Goal: Information Seeking & Learning: Compare options

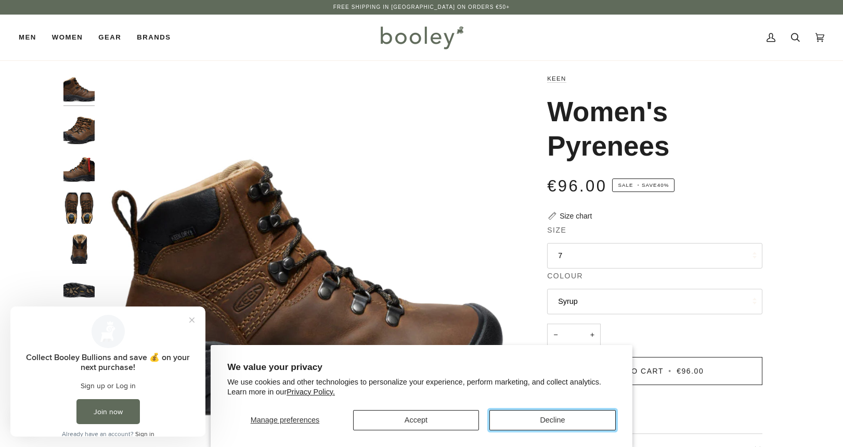
click at [571, 418] on button "Decline" at bounding box center [552, 420] width 126 height 20
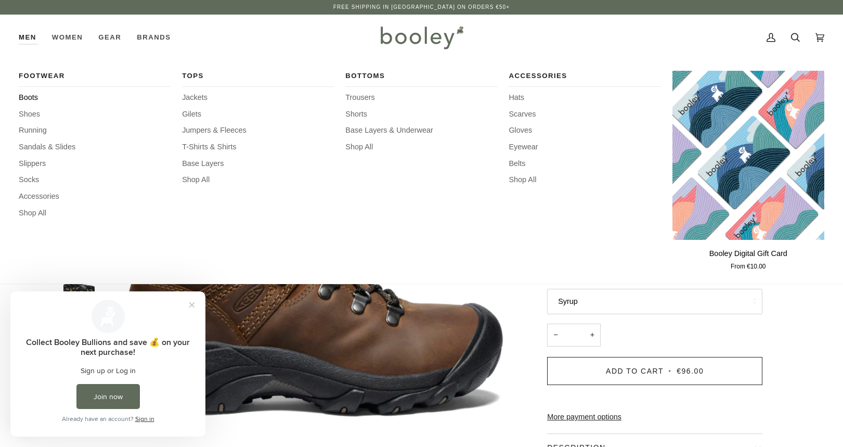
click at [28, 93] on span "Boots" at bounding box center [95, 97] width 152 height 11
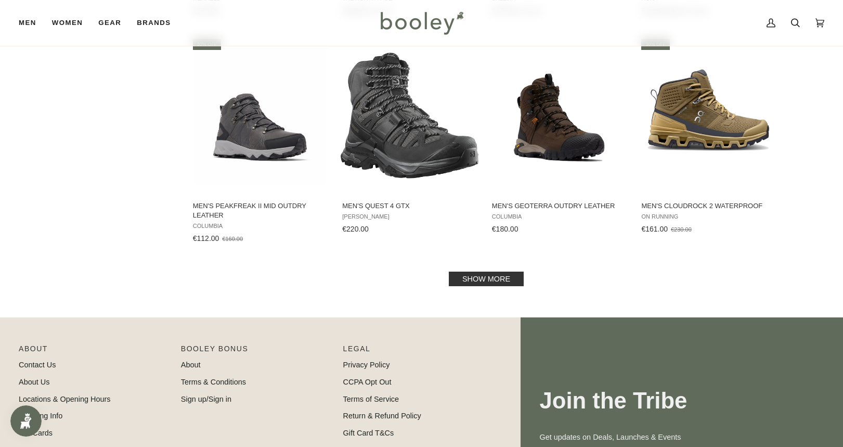
scroll to position [1144, 0]
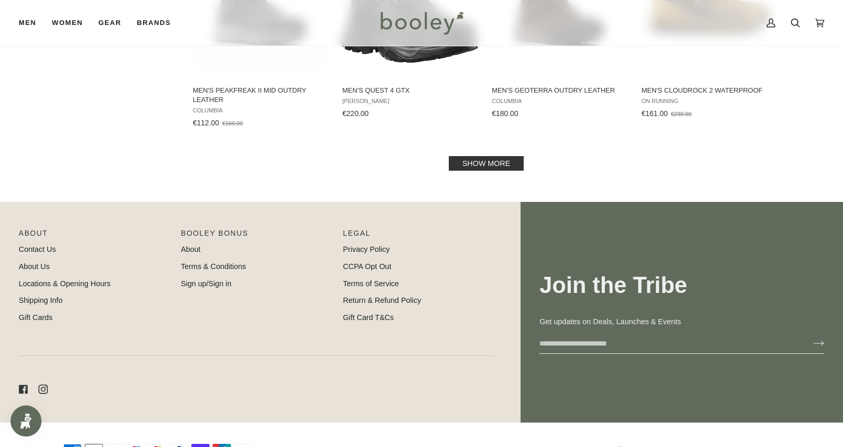
click at [479, 166] on link "Show more" at bounding box center [486, 163] width 75 height 15
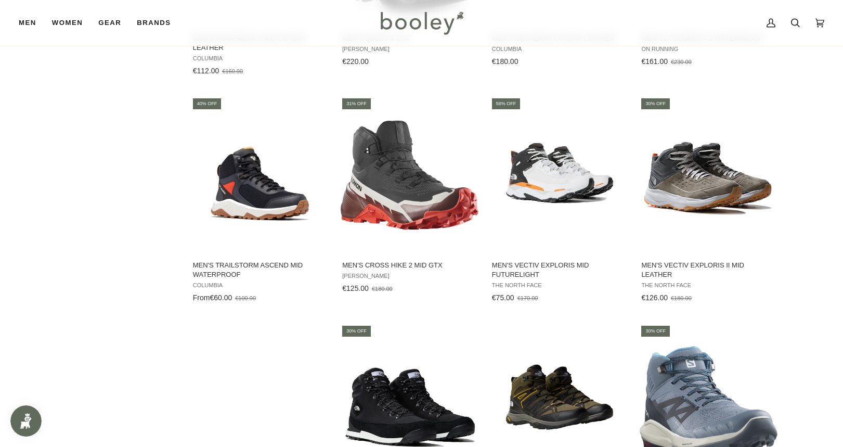
scroll to position [1248, 0]
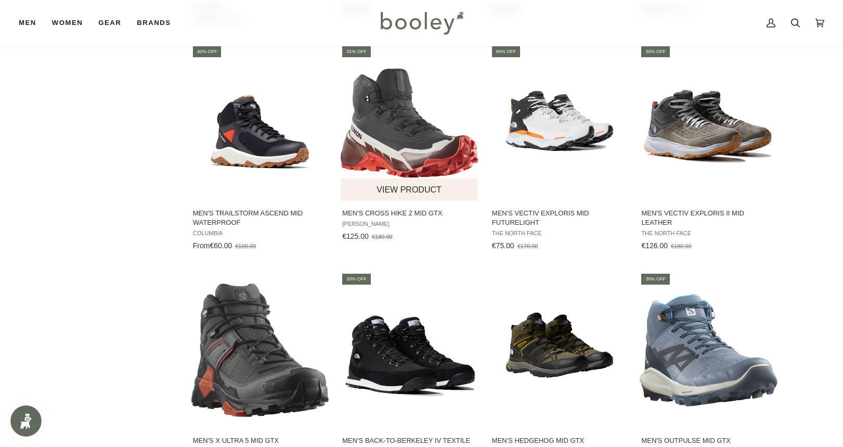
click at [384, 210] on span "Men's Cross Hike 2 Mid GTX" at bounding box center [409, 213] width 135 height 9
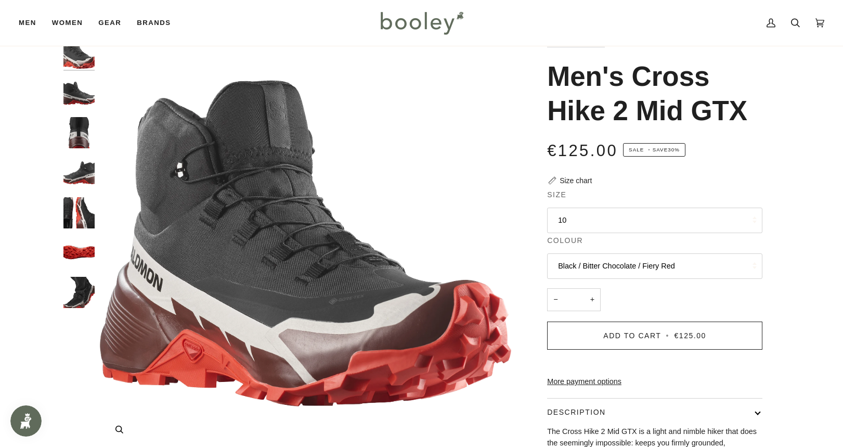
scroll to position [52, 0]
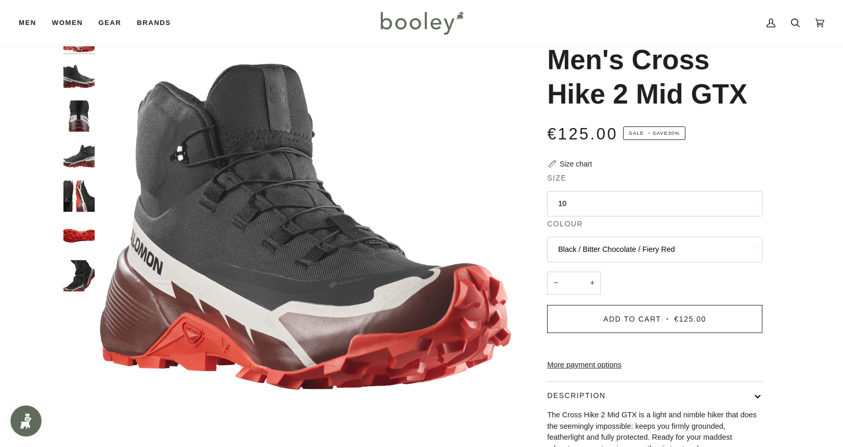
click at [574, 203] on button "10" at bounding box center [654, 203] width 215 height 25
click at [805, 206] on div "Zoom Zoom" at bounding box center [421, 295] width 843 height 548
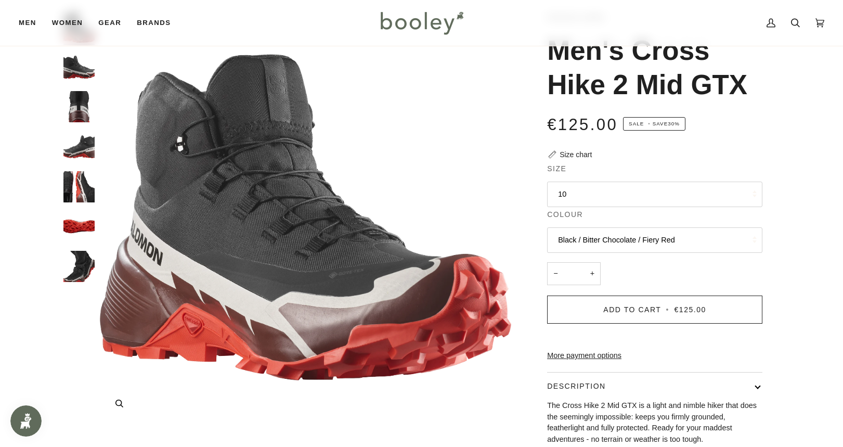
scroll to position [0, 0]
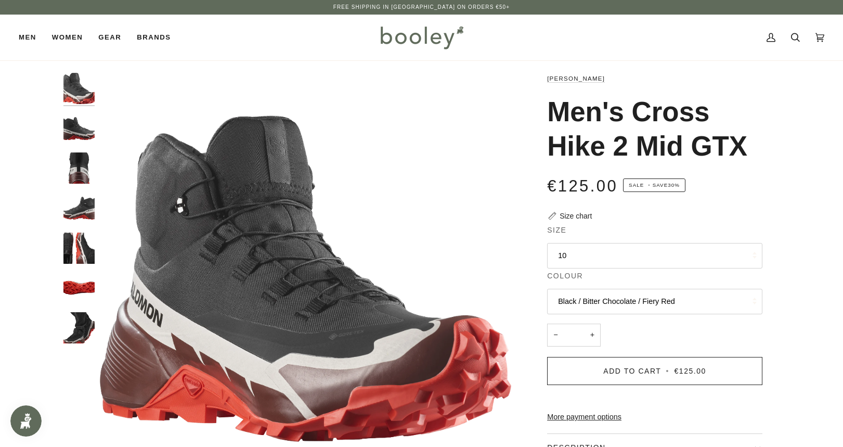
drag, startPoint x: 747, startPoint y: 146, endPoint x: 556, endPoint y: 112, distance: 193.9
click at [556, 112] on h1 "Men's Cross Hike 2 Mid GTX" at bounding box center [651, 129] width 208 height 69
copy h1 "Men's Cross Hike 2 Mid GTX"
click at [603, 253] on button "10" at bounding box center [654, 255] width 215 height 25
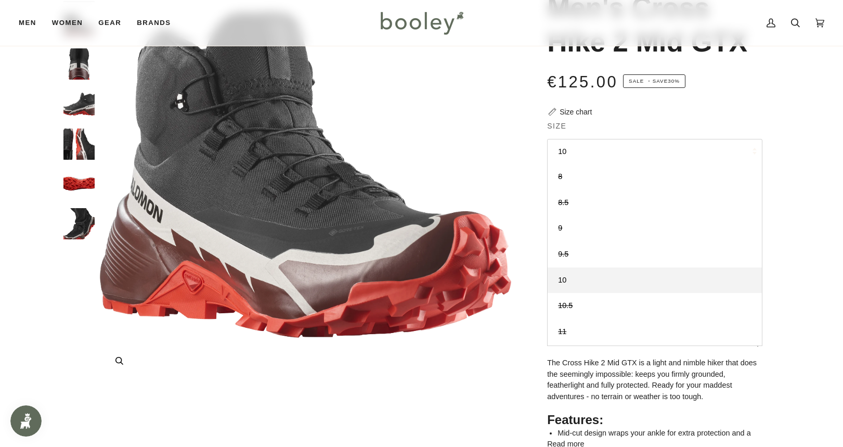
click at [452, 131] on img "Salomon Men's Cross Hike 2 Mid GTX Black / Bitter Chocolate / Fiery Red - Boole…" at bounding box center [305, 174] width 411 height 411
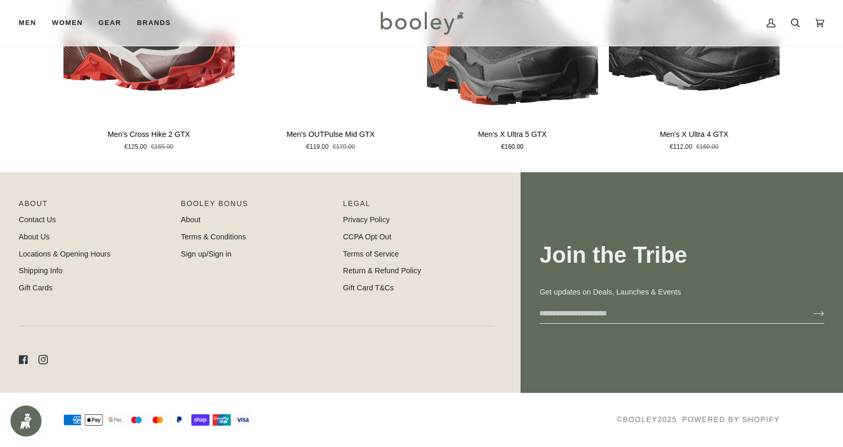
scroll to position [792, 0]
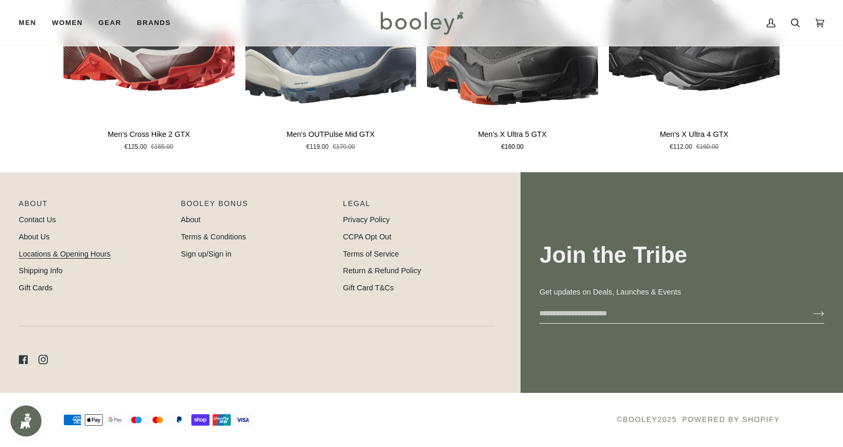
click at [62, 255] on link "Locations & Opening Hours" at bounding box center [65, 254] width 92 height 8
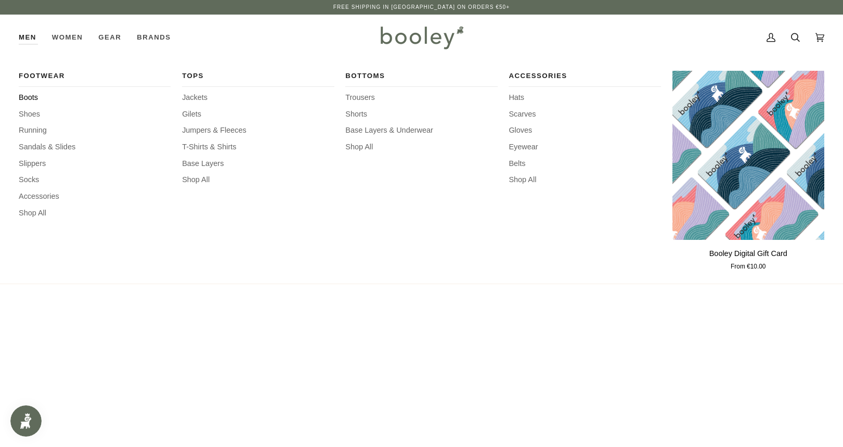
click at [29, 96] on span "Boots" at bounding box center [95, 97] width 152 height 11
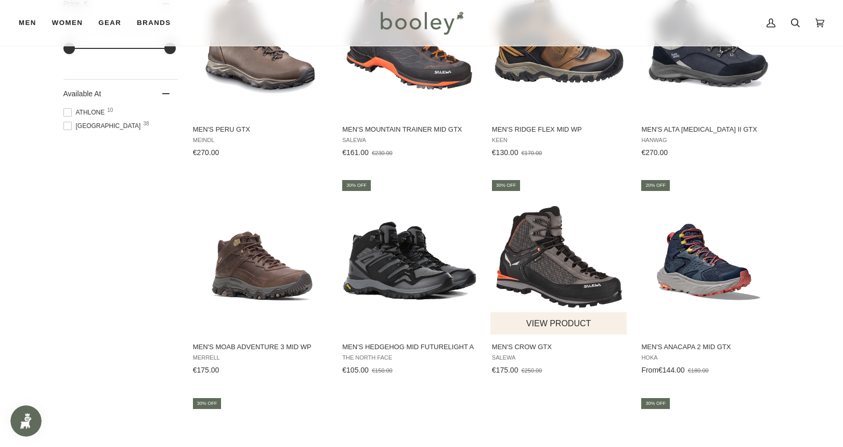
scroll to position [676, 0]
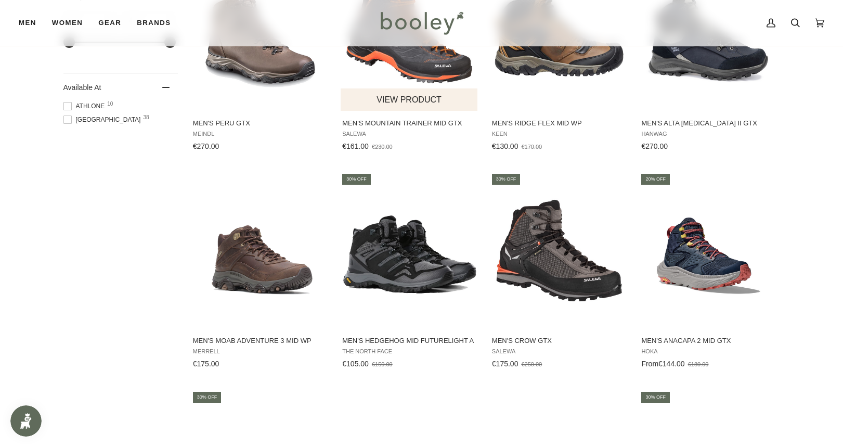
click at [409, 124] on span "Men's Mountain Trainer Mid GTX" at bounding box center [409, 123] width 135 height 9
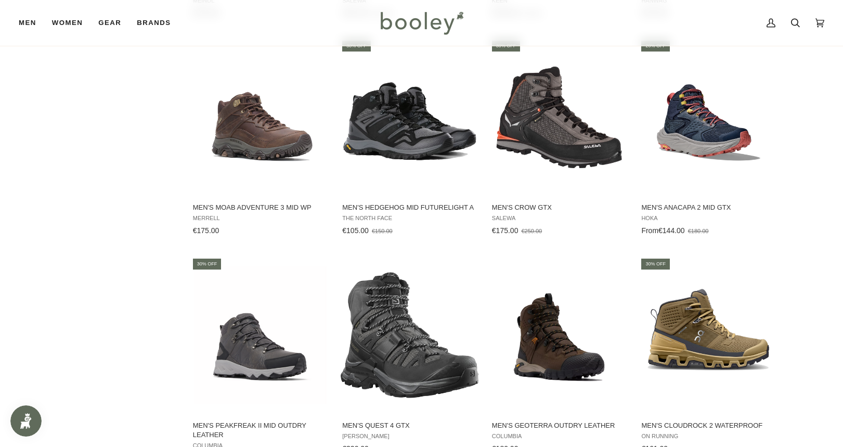
scroll to position [832, 0]
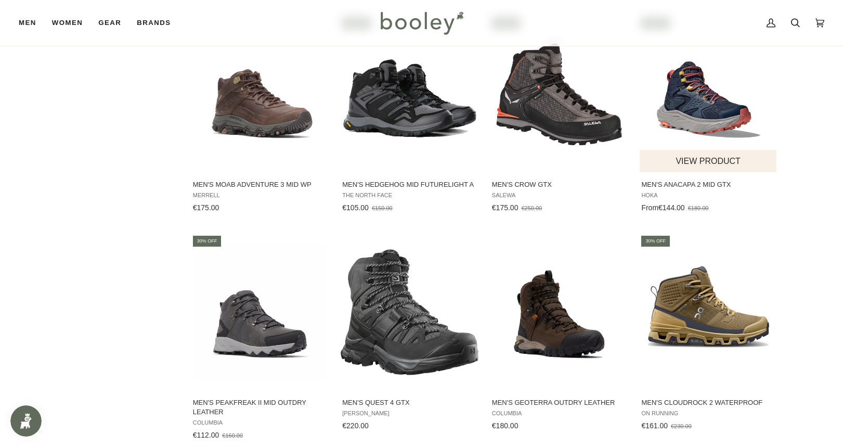
click at [686, 182] on span "Men's Anacapa 2 Mid GTX" at bounding box center [708, 184] width 135 height 9
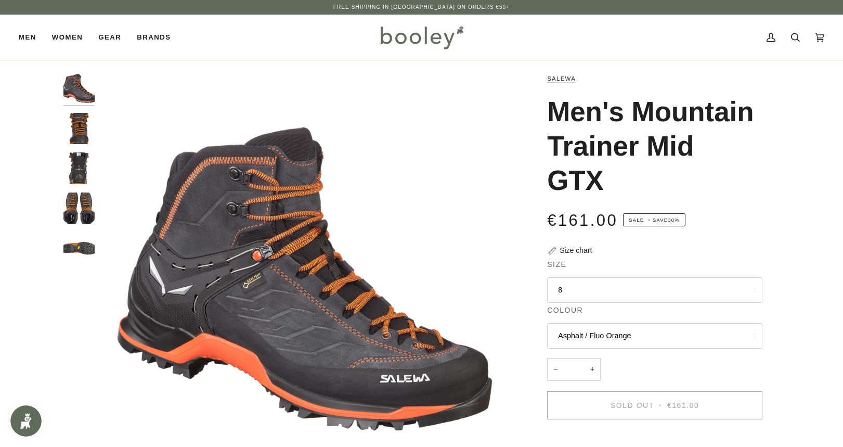
click at [588, 291] on button "8" at bounding box center [654, 289] width 215 height 25
click at [393, 150] on img "Salewa Men's Mountain Trainer Mid GTX Asphalt / Fluo Orange - Booley Galway" at bounding box center [305, 278] width 411 height 411
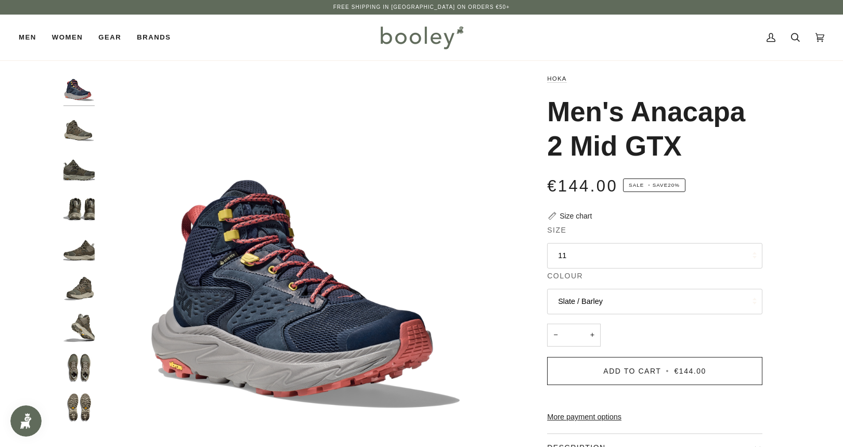
click at [611, 251] on button "11" at bounding box center [654, 255] width 215 height 25
click at [373, 191] on img "Hoka Men's Anacapa 2 Mid GTX Outer Space / Grey - Booley Galway" at bounding box center [305, 278] width 411 height 411
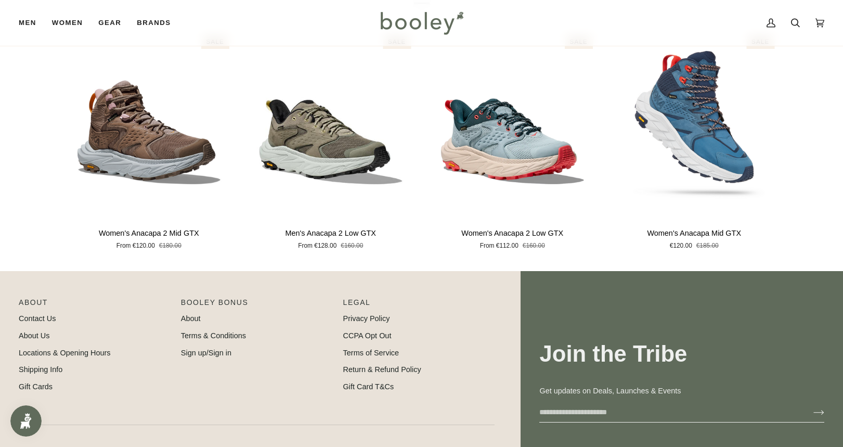
scroll to position [676, 0]
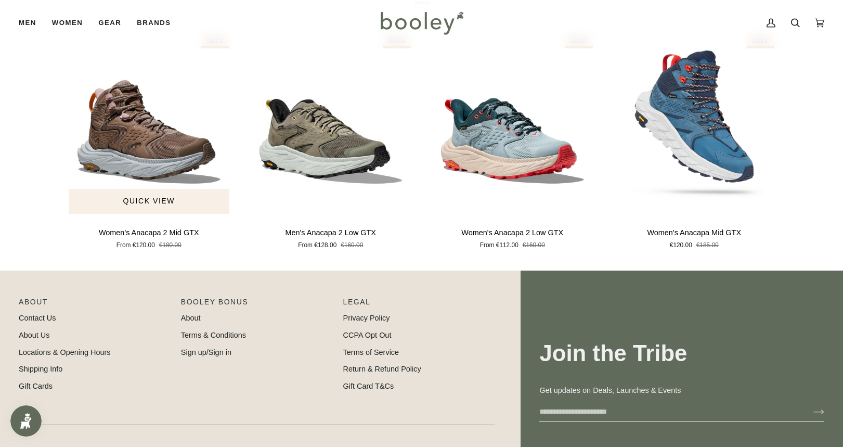
click at [138, 239] on p "Women's Anacapa 2 Mid GTX" at bounding box center [149, 232] width 100 height 11
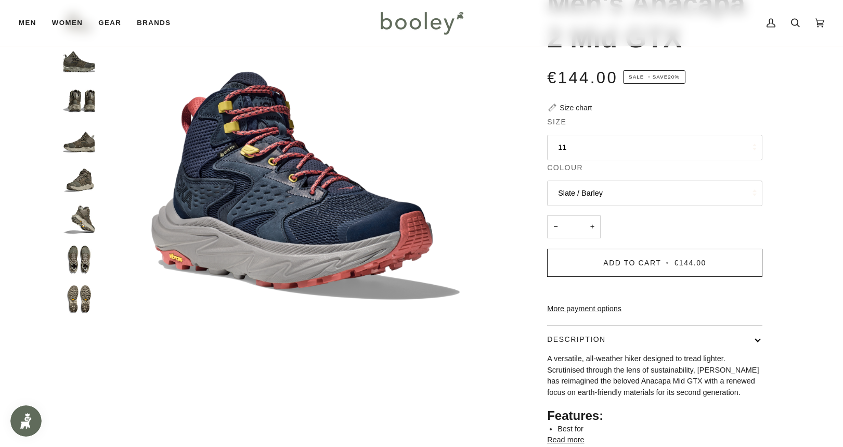
scroll to position [52, 0]
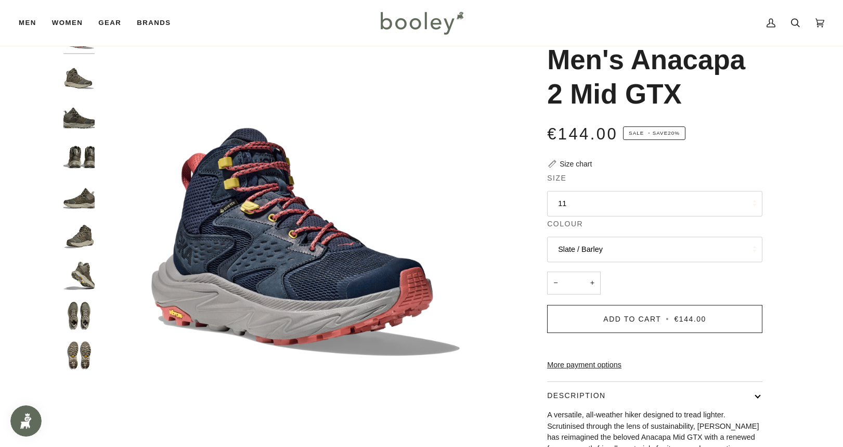
drag, startPoint x: 550, startPoint y: 57, endPoint x: 677, endPoint y: 87, distance: 130.1
click at [677, 87] on h1 "Men's Anacapa 2 Mid GTX" at bounding box center [651, 77] width 208 height 69
drag, startPoint x: 677, startPoint y: 87, endPoint x: 651, endPoint y: 96, distance: 26.8
copy h1 "Men's Anacapa 2 Mid GTX"
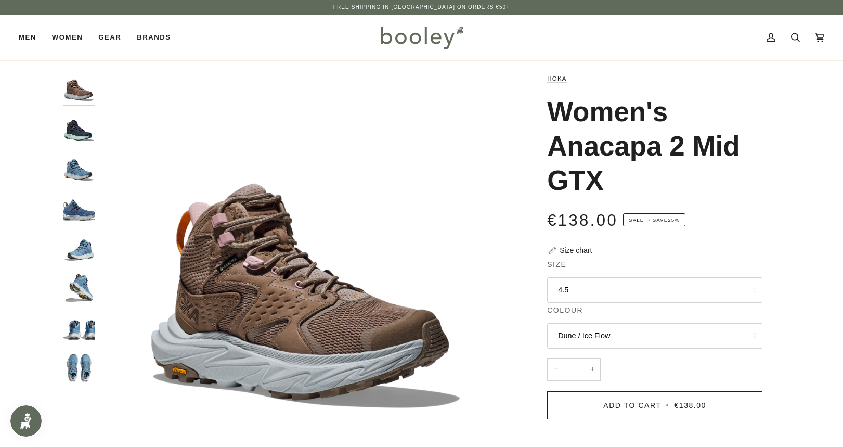
click at [598, 283] on button "4.5" at bounding box center [654, 289] width 215 height 25
